Goal: Task Accomplishment & Management: Manage account settings

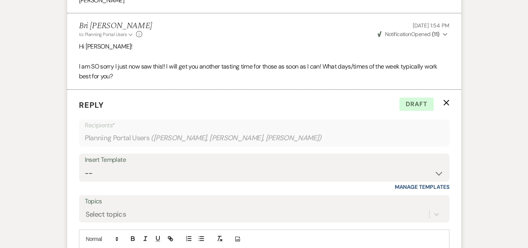
scroll to position [1505, 0]
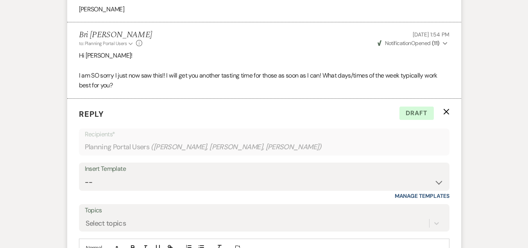
click at [447, 108] on form "Reply X Draft Recipients* Planning Portal Users ( [PERSON_NAME], [PERSON_NAME],…" at bounding box center [264, 219] width 394 height 240
click at [446, 110] on icon "X" at bounding box center [447, 111] width 6 height 6
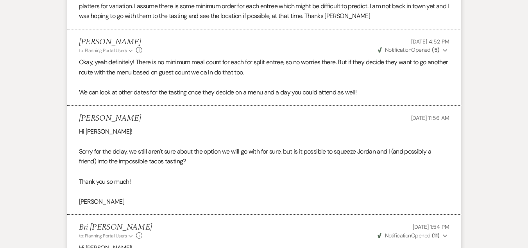
scroll to position [1309, 0]
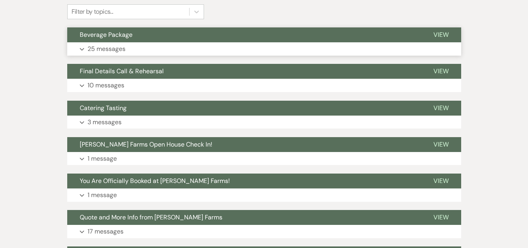
click at [163, 37] on button "Beverage Package" at bounding box center [244, 34] width 354 height 15
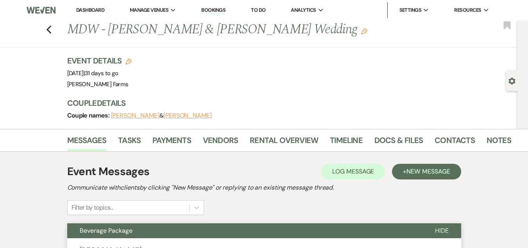
click at [95, 9] on link "Dashboard" at bounding box center [90, 10] width 28 height 7
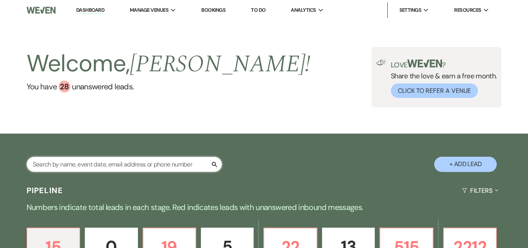
click at [93, 165] on input "text" at bounding box center [125, 163] width 196 height 15
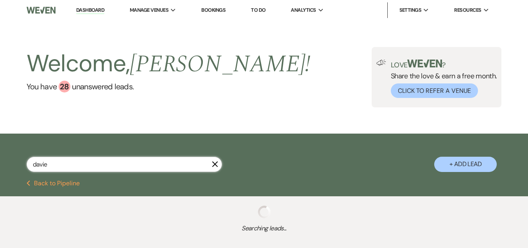
type input "davie"
select select "8"
select select "5"
select select "8"
select select "6"
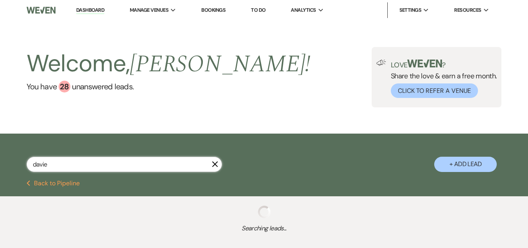
select select "8"
select select "4"
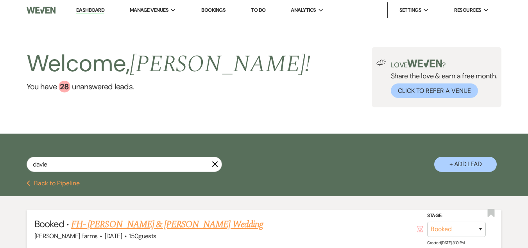
click at [144, 221] on link "FH- Davie Rocha & Bethany Gotcher's Wedding" at bounding box center [167, 224] width 192 height 14
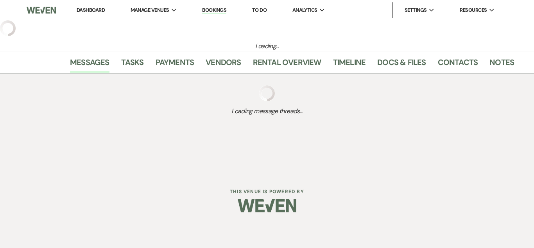
select select "5"
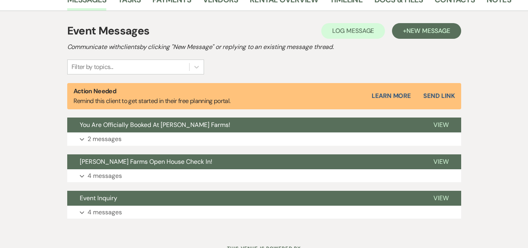
scroll to position [209, 0]
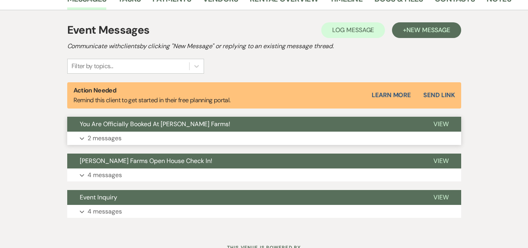
click at [180, 131] on button "You Are Officially Booked At [PERSON_NAME] Farms!" at bounding box center [244, 124] width 354 height 15
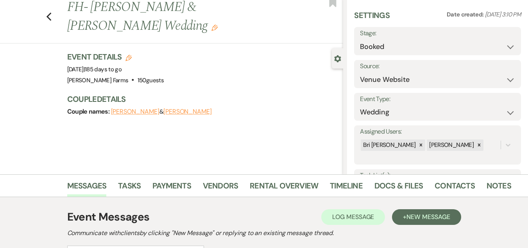
scroll to position [0, 0]
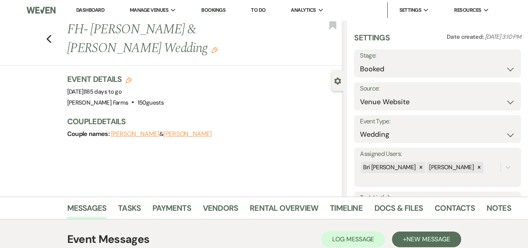
click at [100, 11] on link "Dashboard" at bounding box center [90, 10] width 28 height 7
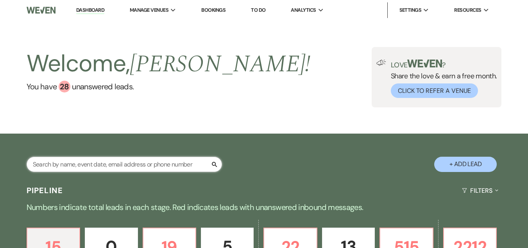
click at [84, 164] on input "text" at bounding box center [125, 163] width 196 height 15
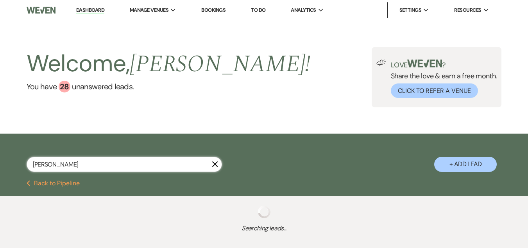
type input "garza"
select select "8"
select select "5"
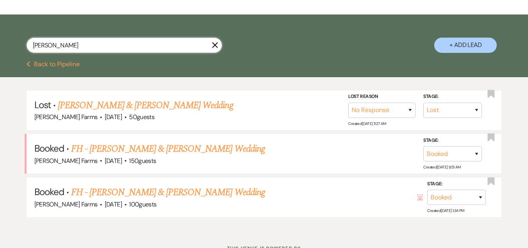
scroll to position [122, 0]
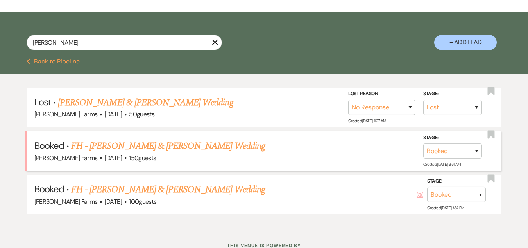
click at [219, 147] on link "FH - Brook Garza & Tommie Ward's Wedding" at bounding box center [168, 146] width 194 height 14
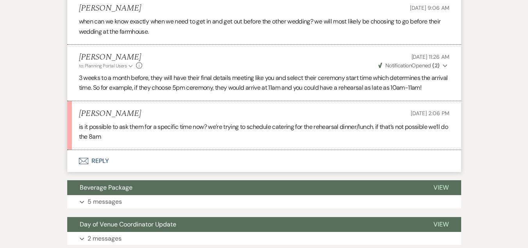
scroll to position [448, 0]
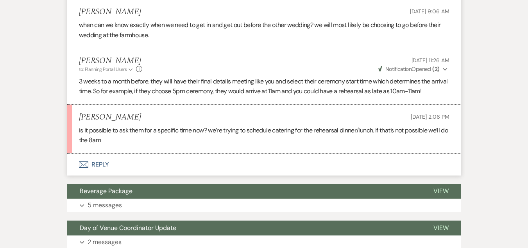
click at [110, 161] on button "Envelope Reply" at bounding box center [264, 164] width 394 height 22
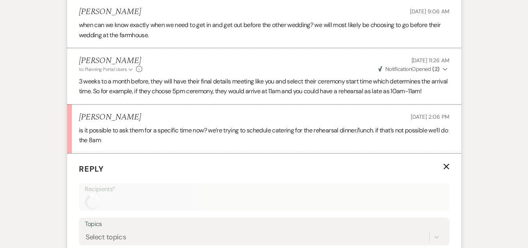
click at [110, 161] on form "Reply X Recipients* Topics Select topics Loading... + Share Expand Doc Upload D…" at bounding box center [264, 234] width 394 height 162
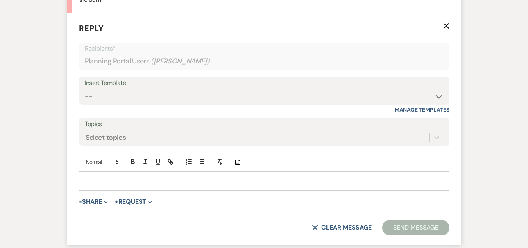
scroll to position [593, 0]
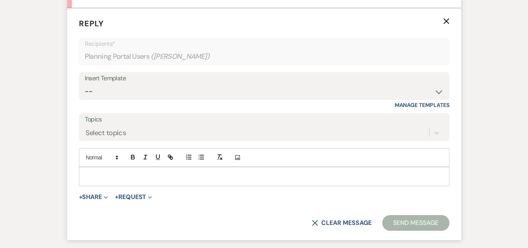
click at [192, 183] on div at bounding box center [264, 176] width 370 height 18
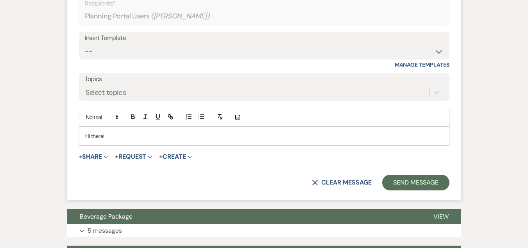
scroll to position [631, 0]
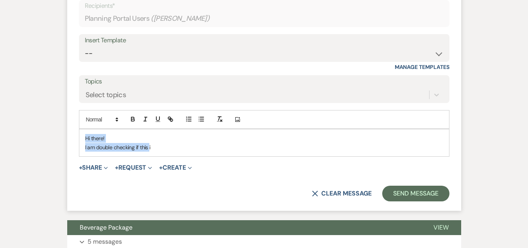
drag, startPoint x: 150, startPoint y: 145, endPoint x: 67, endPoint y: 118, distance: 86.7
click at [67, 118] on form "Reply X Saving draft... Recipients* Planning Portal Users ( Tommie Ward ) Inser…" at bounding box center [264, 90] width 394 height 240
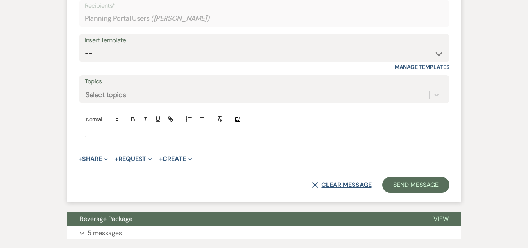
click at [321, 183] on button "X Clear message" at bounding box center [341, 184] width 59 height 6
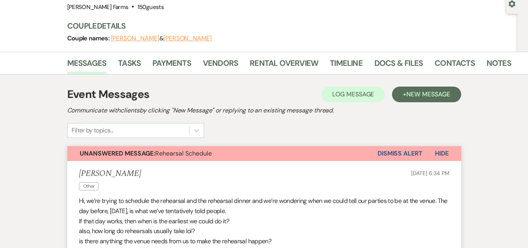
scroll to position [0, 0]
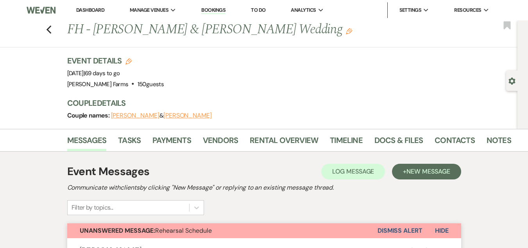
click at [91, 7] on link "Dashboard" at bounding box center [90, 10] width 28 height 7
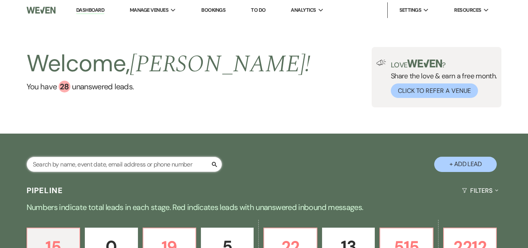
click at [116, 167] on input "text" at bounding box center [125, 163] width 196 height 15
type input "ross"
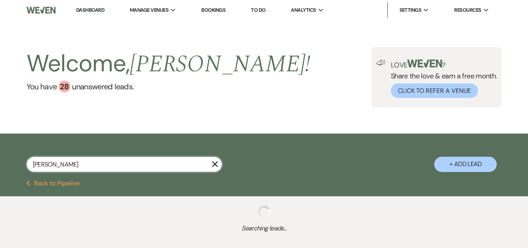
select select "8"
select select "5"
select select "8"
select select "5"
select select "8"
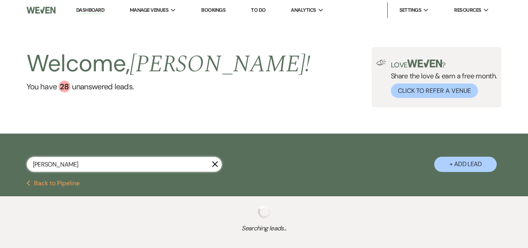
select select "5"
select select "8"
select select "5"
select select "8"
select select "5"
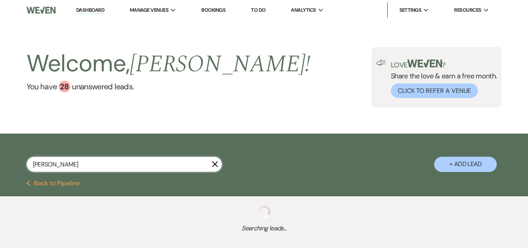
select select "8"
select select "1"
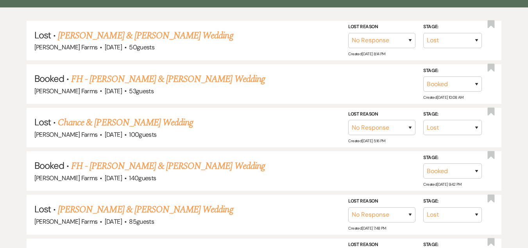
scroll to position [191, 0]
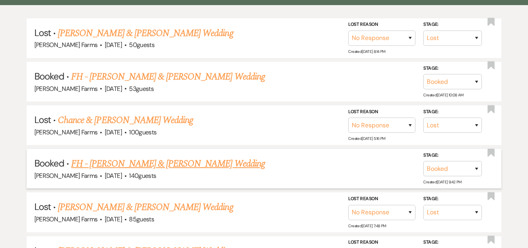
click at [189, 163] on link "FH - Gavin Wolynia & Taylor Ross's Wedding" at bounding box center [168, 163] width 194 height 14
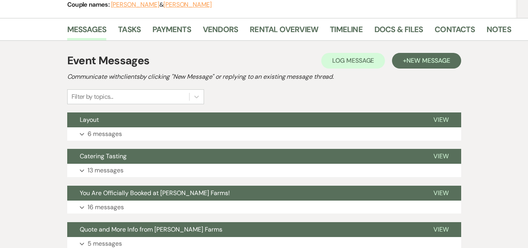
scroll to position [123, 0]
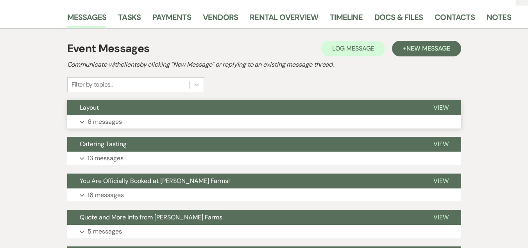
click at [209, 111] on button "Layout" at bounding box center [244, 107] width 354 height 15
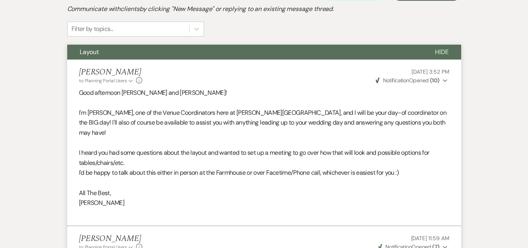
scroll to position [0, 0]
